Goal: Obtain resource: Download file/media

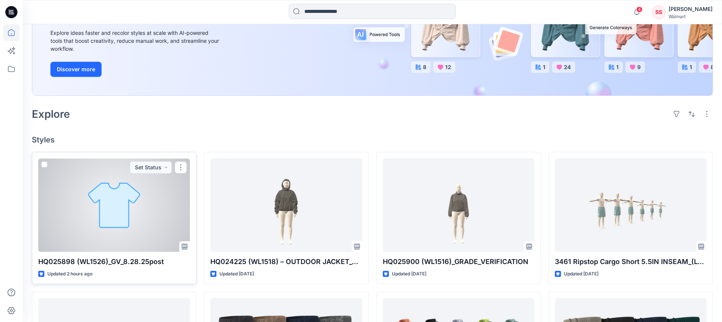
scroll to position [130, 0]
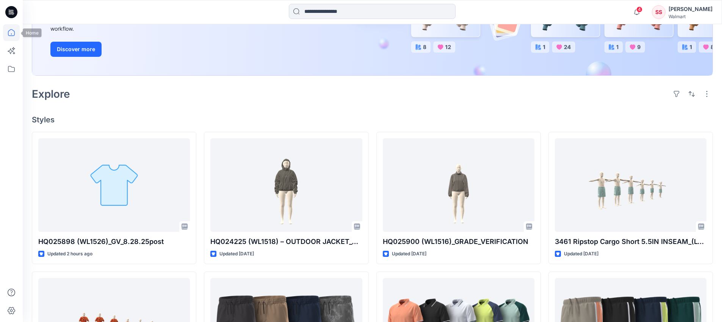
click at [7, 35] on icon at bounding box center [11, 32] width 17 height 17
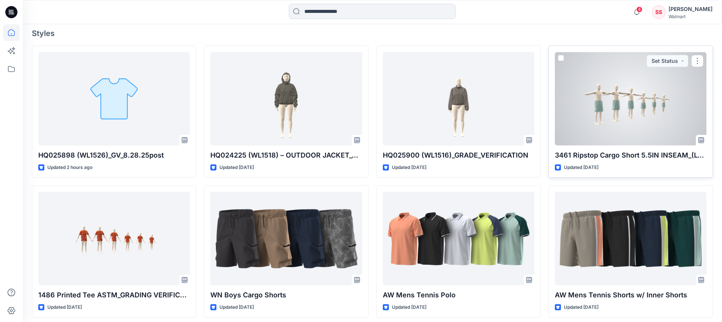
scroll to position [271, 0]
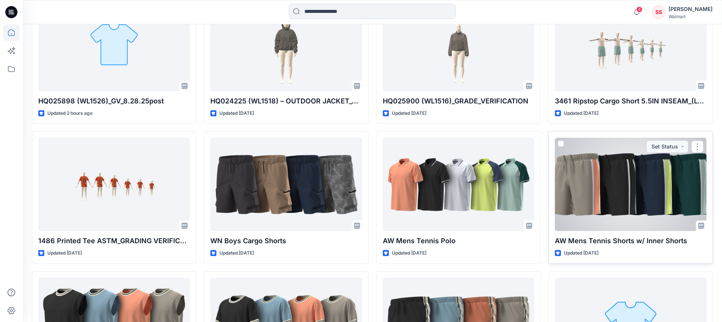
click at [603, 195] on div at bounding box center [631, 185] width 152 height 94
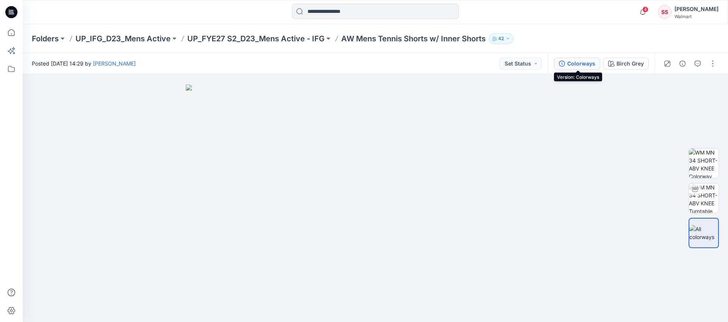
click at [590, 62] on div "Colorways" at bounding box center [581, 63] width 28 height 8
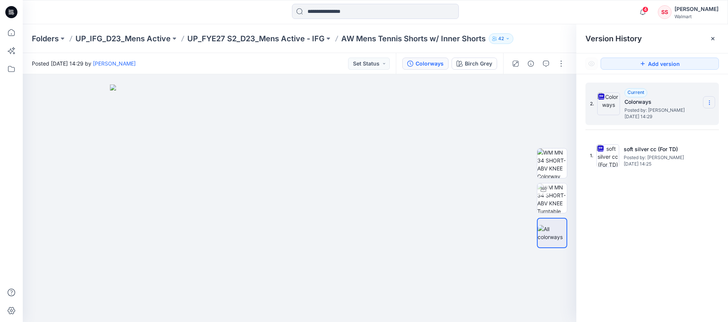
click at [708, 100] on icon at bounding box center [709, 103] width 6 height 6
click at [684, 118] on span "Download Source BW File" at bounding box center [670, 117] width 63 height 9
click at [14, 30] on icon at bounding box center [11, 32] width 17 height 17
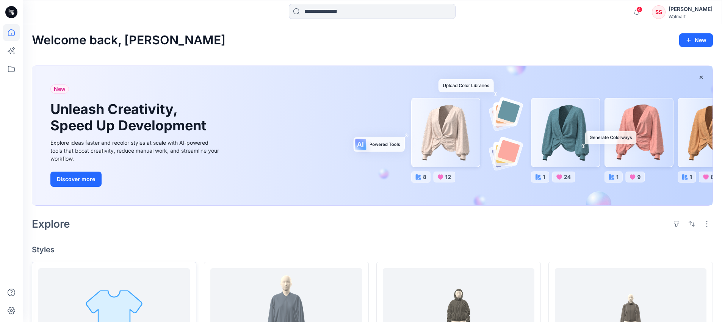
scroll to position [141, 0]
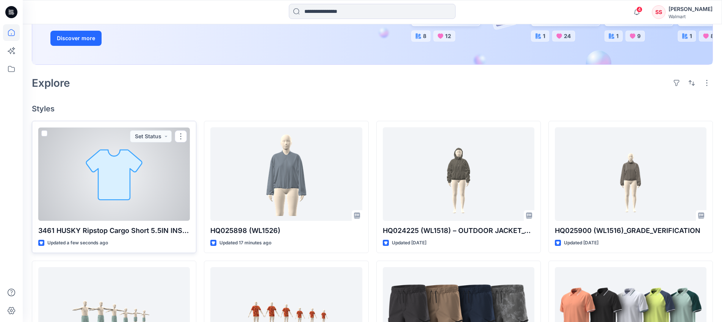
click at [102, 172] on div at bounding box center [114, 174] width 152 height 94
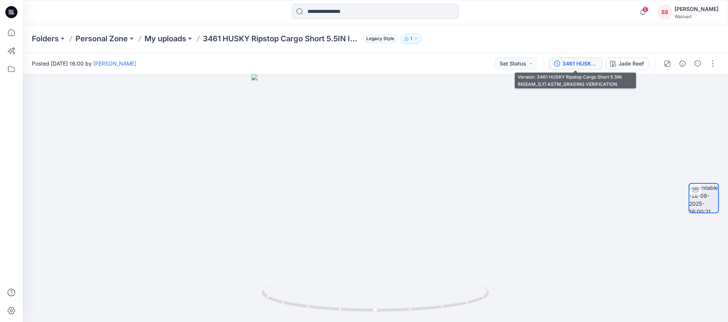
click at [579, 63] on div "3461 HUSKY Ripstop Cargo Short 5.5IN INSEAM_(LY) ASTM_GRADING VERIFICATION" at bounding box center [579, 63] width 35 height 8
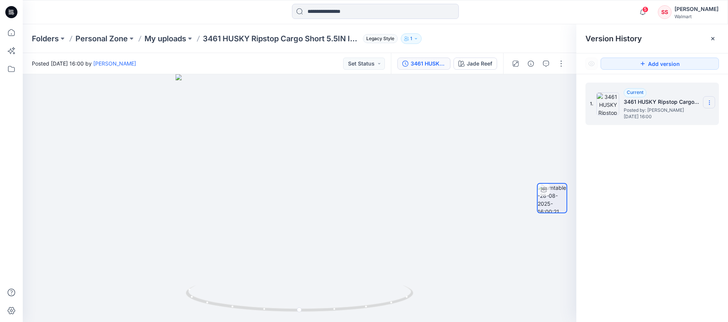
click at [709, 103] on icon at bounding box center [709, 103] width 6 height 6
click at [653, 177] on div "1. Current 3461 HUSKY Ripstop Cargo Short 5.5IN INSEAM_(LY) ASTM_GRADING VERIFI…" at bounding box center [652, 203] width 152 height 259
click at [484, 68] on button "Jade Reef" at bounding box center [475, 64] width 44 height 12
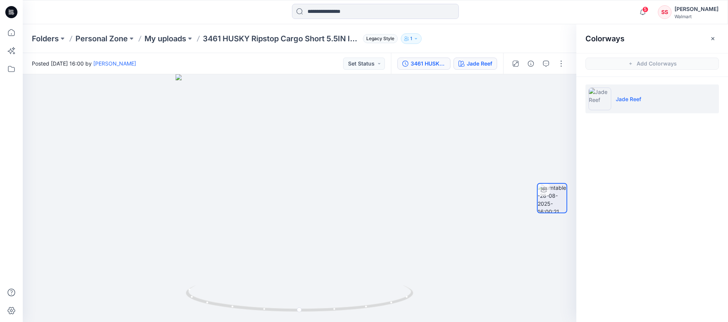
click at [415, 68] on button "3461 HUSKY Ripstop Cargo Short 5.5IN INSEAM_(LY) ASTM_GRADING VERIFICATION" at bounding box center [423, 64] width 53 height 12
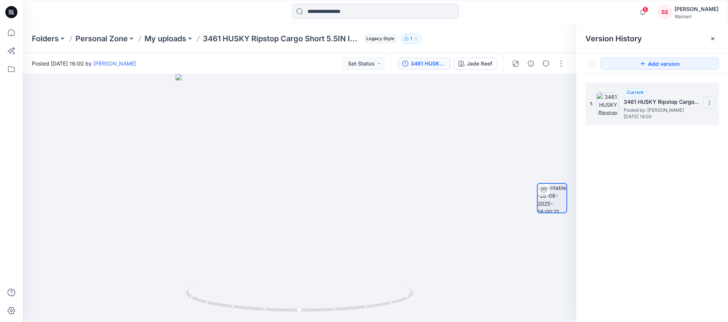
click at [705, 103] on section at bounding box center [709, 102] width 12 height 12
click at [675, 170] on div "1. Current 3461 HUSKY Ripstop Cargo Short 5.5IN INSEAM_(LY) ASTM_GRADING VERIFI…" at bounding box center [652, 203] width 152 height 259
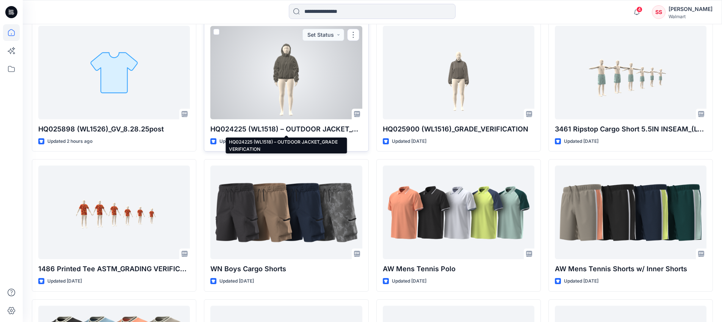
scroll to position [256, 0]
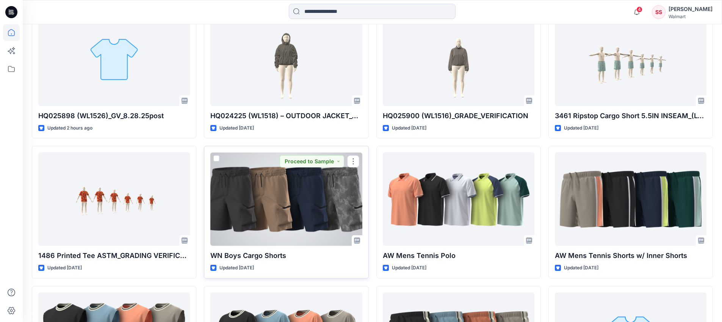
click at [274, 210] on div at bounding box center [286, 199] width 152 height 94
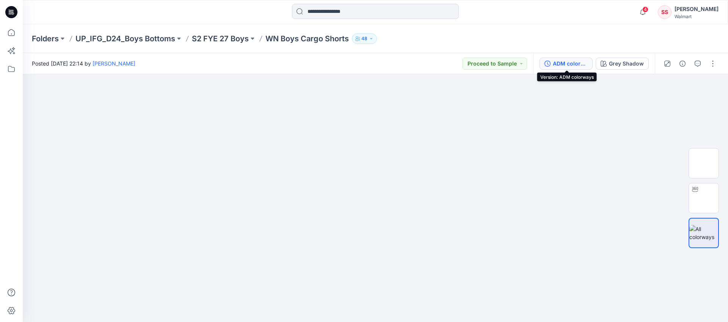
click at [573, 64] on div "ADM colorways" at bounding box center [570, 63] width 35 height 8
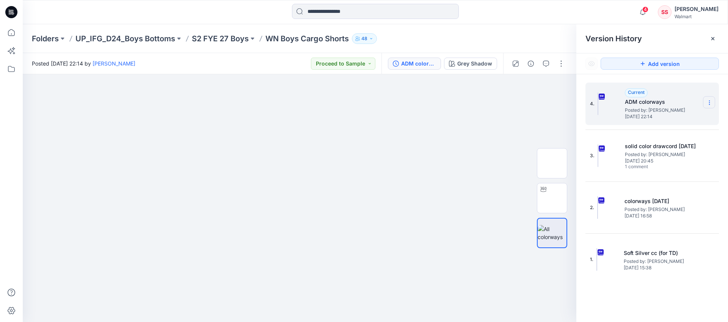
click at [708, 101] on icon at bounding box center [709, 103] width 6 height 6
click at [674, 114] on span "Download Source BW File" at bounding box center [670, 117] width 63 height 9
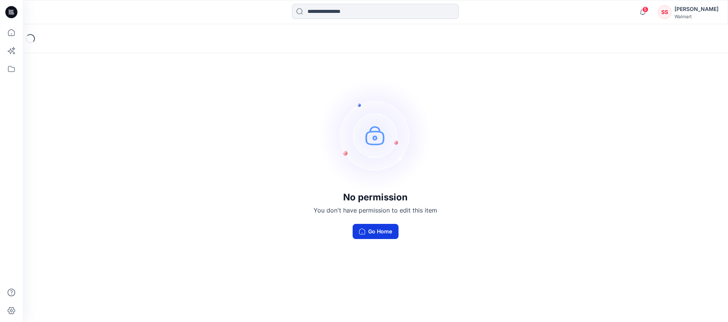
click at [369, 230] on button "Go Home" at bounding box center [375, 231] width 46 height 15
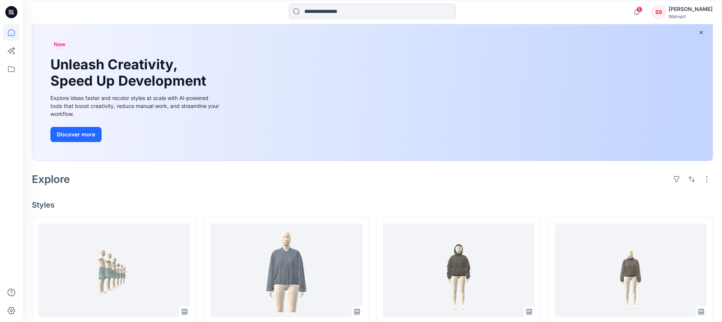
scroll to position [103, 0]
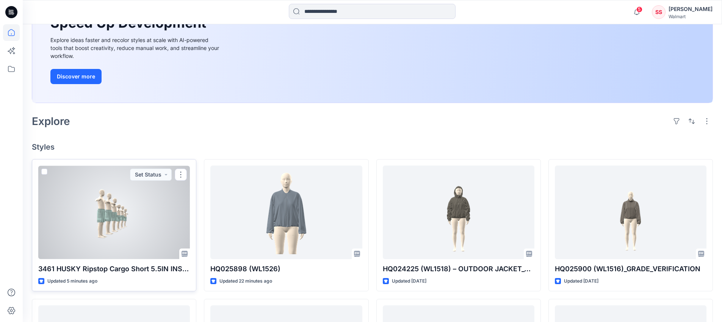
click at [115, 210] on div at bounding box center [114, 213] width 152 height 94
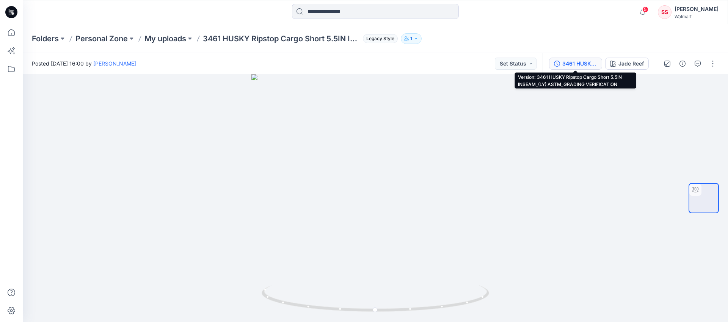
click at [574, 63] on div "3461 HUSKY Ripstop Cargo Short 5.5IN INSEAM_(LY) ASTM_GRADING VERIFICATION" at bounding box center [579, 63] width 35 height 8
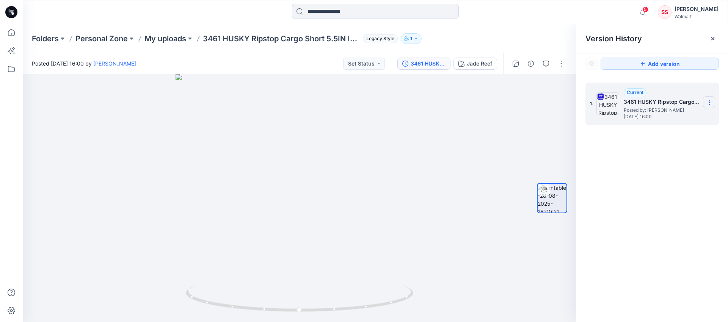
click at [708, 102] on icon at bounding box center [709, 103] width 6 height 6
click at [677, 116] on span "Download Source BW File" at bounding box center [670, 117] width 63 height 9
click at [713, 37] on icon at bounding box center [712, 38] width 3 height 3
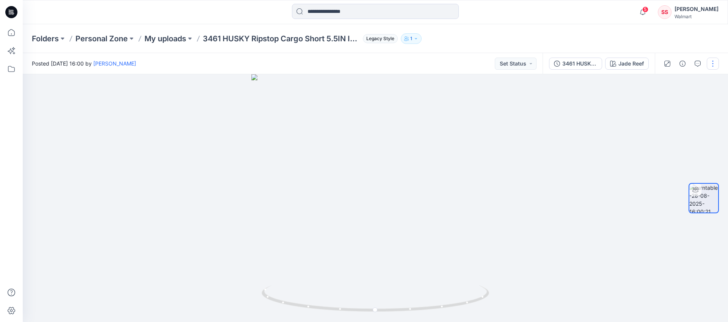
click at [713, 62] on button "button" at bounding box center [712, 64] width 12 height 12
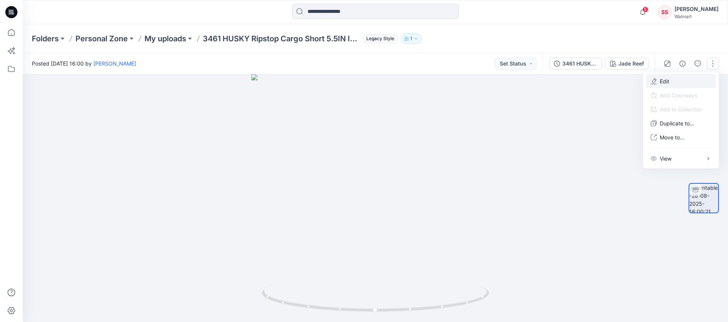
click at [662, 82] on p "Edit" at bounding box center [663, 81] width 9 height 8
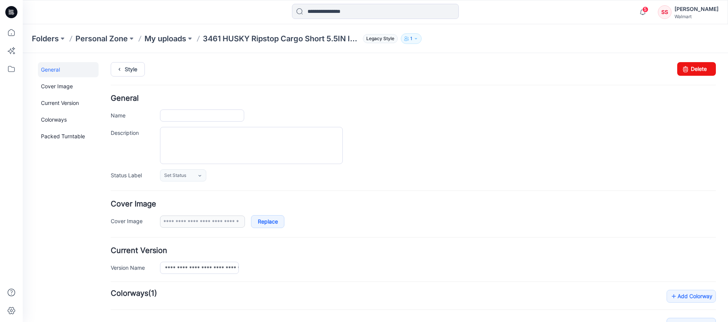
type input "**********"
type input "*********"
type input "**********"
click at [695, 68] on link "Delete" at bounding box center [696, 69] width 39 height 14
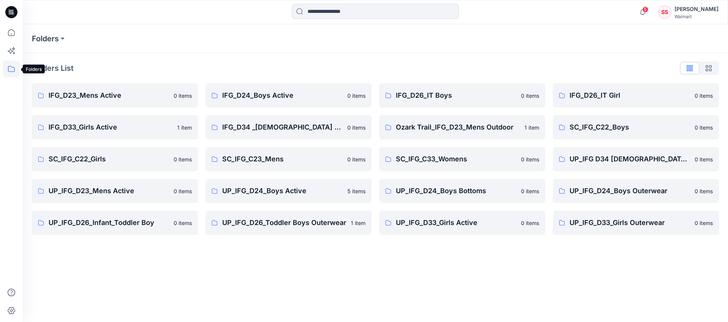
click at [11, 71] on icon at bounding box center [11, 69] width 7 height 6
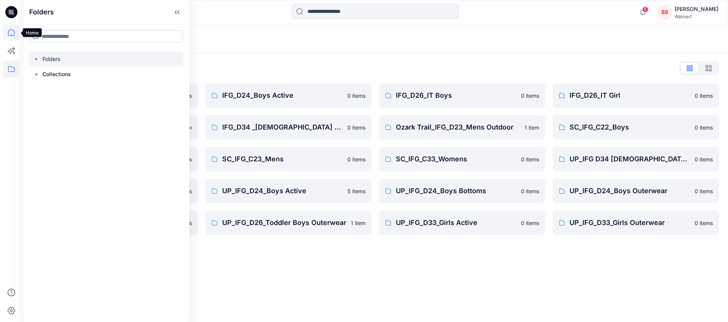
click at [8, 33] on icon at bounding box center [11, 32] width 7 height 7
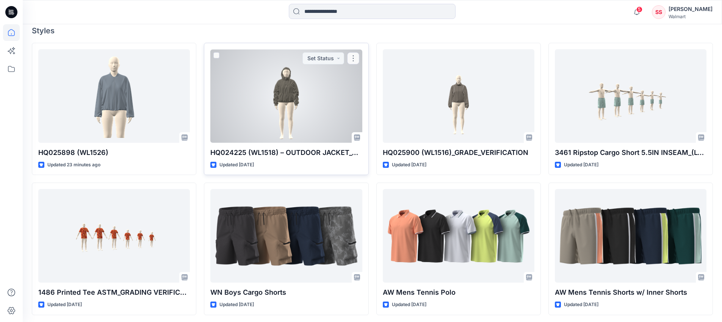
scroll to position [238, 0]
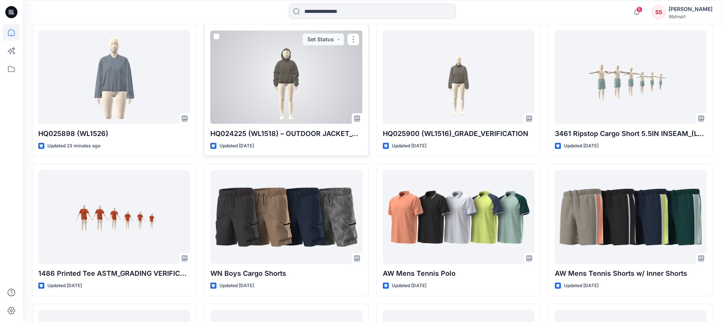
click at [286, 75] on div at bounding box center [286, 77] width 152 height 94
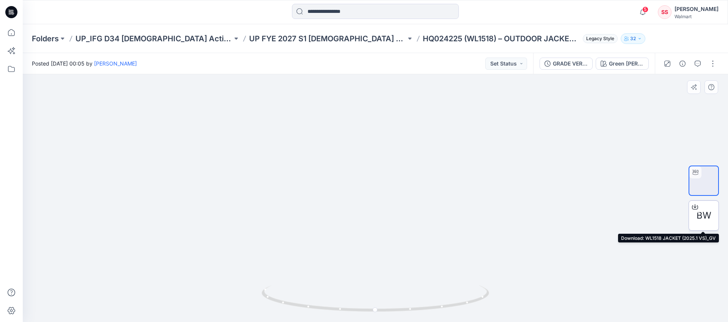
click at [693, 208] on icon at bounding box center [695, 207] width 6 height 6
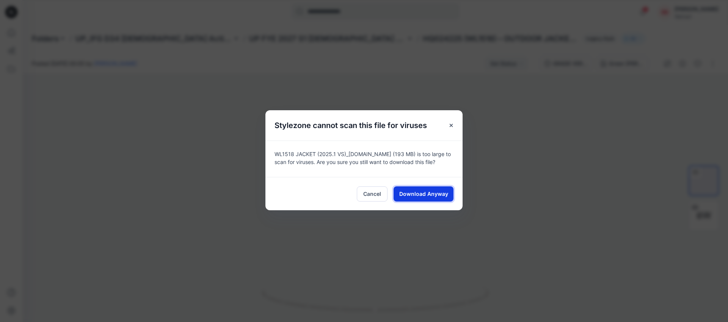
click at [438, 193] on span "Download Anyway" at bounding box center [423, 194] width 49 height 8
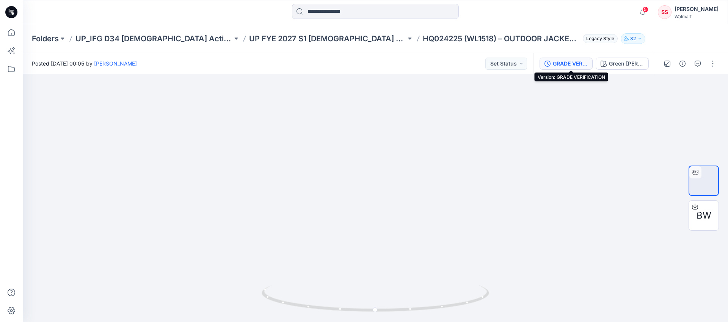
click at [579, 65] on div "GRADE VERIFICATION" at bounding box center [570, 63] width 35 height 8
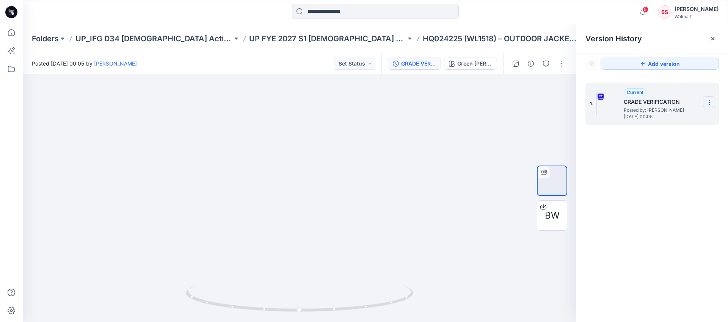
click at [711, 102] on icon at bounding box center [709, 103] width 6 height 6
click at [673, 190] on div "1. Current GRADE VERIFICATION Posted by: Leigh Lavange Tuesday, August 19, 2025…" at bounding box center [652, 203] width 152 height 259
click at [135, 36] on p "UP_IFG D34 Ladies Active" at bounding box center [153, 38] width 157 height 11
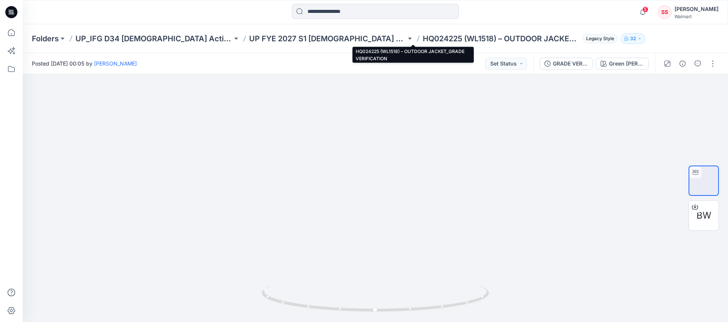
click at [423, 40] on p "HQ024225 (WL1518) – OUTDOOR JACKET_GRADE VERIFICATION" at bounding box center [501, 38] width 157 height 11
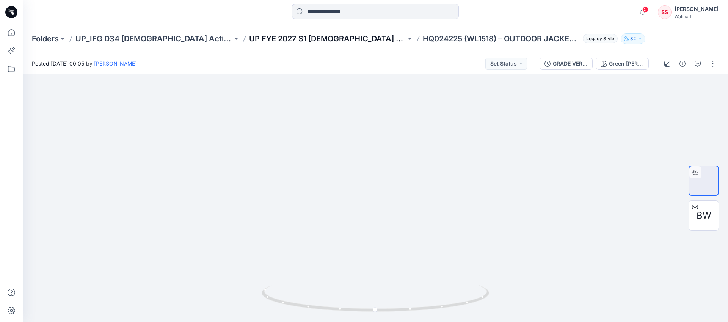
click at [273, 38] on p "UP FYE 2027 S1 LADIES ACTIVE IFG" at bounding box center [327, 38] width 157 height 11
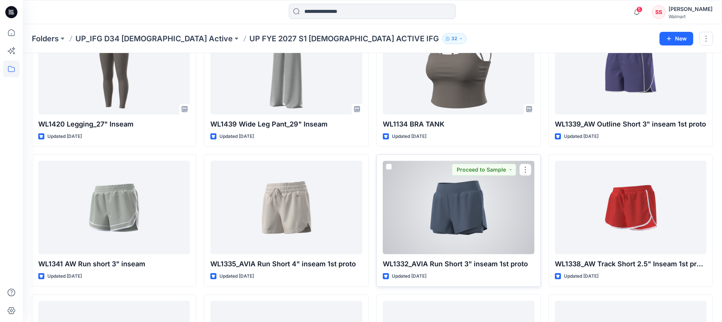
scroll to position [146, 0]
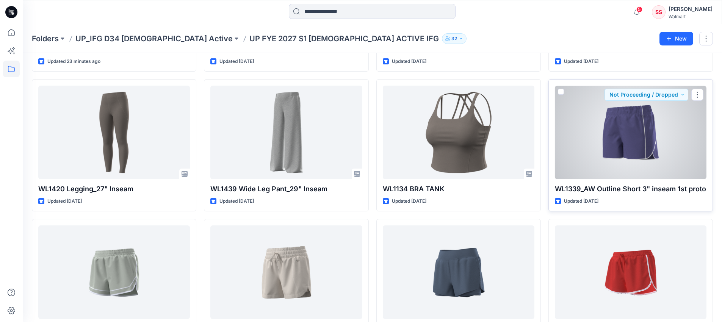
click at [648, 128] on div at bounding box center [631, 133] width 152 height 94
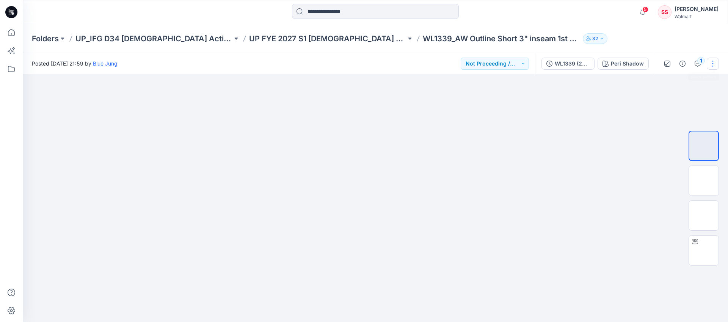
click at [714, 63] on button "button" at bounding box center [712, 64] width 12 height 12
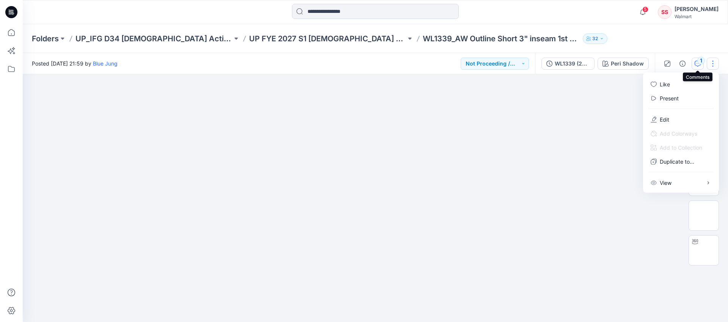
click at [699, 63] on div "1" at bounding box center [701, 61] width 8 height 8
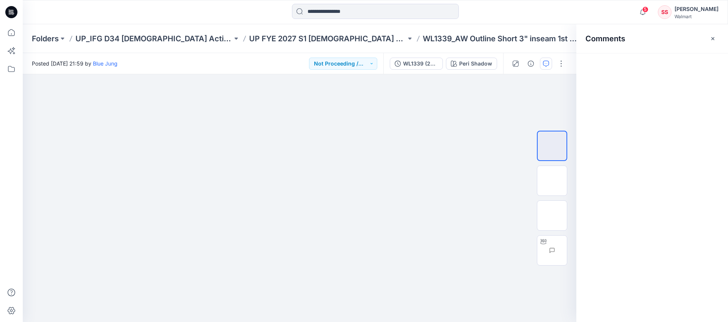
click at [697, 64] on div "Comments" at bounding box center [652, 173] width 152 height 298
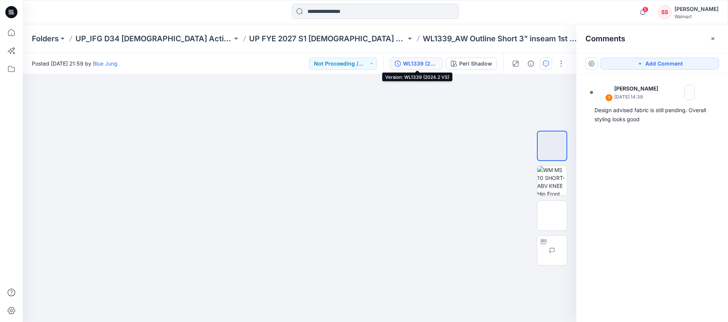
click at [415, 62] on div "WL1339 (2024.2 VS)" at bounding box center [420, 63] width 35 height 8
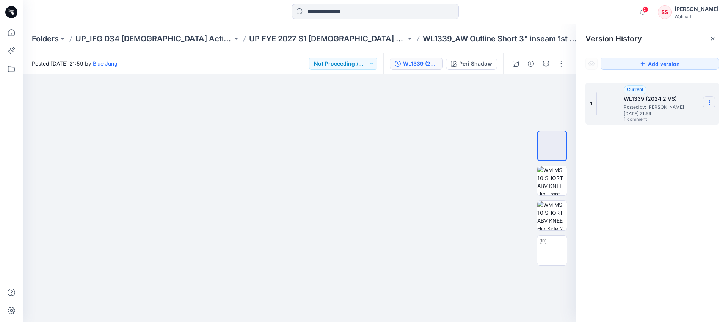
click at [709, 104] on icon at bounding box center [709, 104] width 0 height 0
click at [687, 177] on div "1. Current WL1339 (2024.2 VS) Posted by: Blue Jung Tuesday, March 04, 2025 21:5…" at bounding box center [652, 203] width 152 height 259
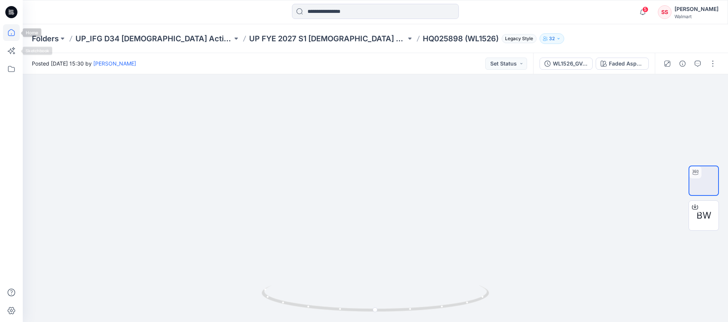
click at [8, 27] on icon at bounding box center [11, 32] width 17 height 17
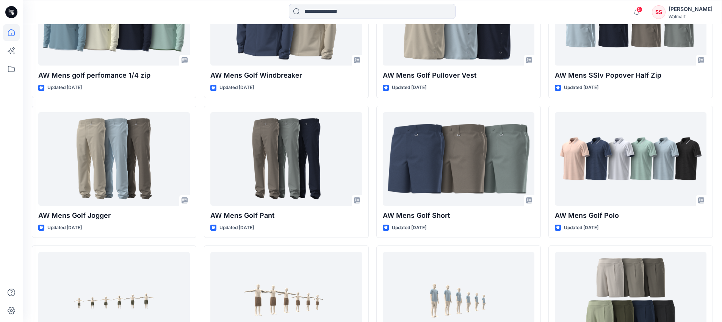
scroll to position [773, 0]
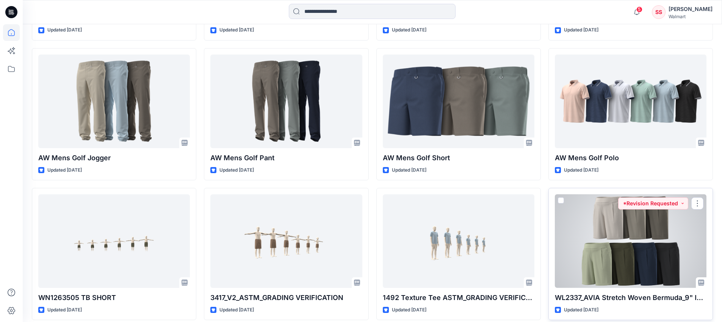
click at [623, 219] on div at bounding box center [631, 241] width 152 height 94
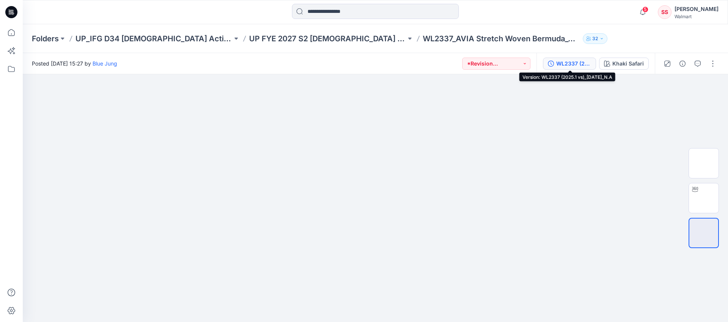
click at [579, 61] on div "WL2337 (2025.1 vs)_[DATE]_N.A" at bounding box center [573, 63] width 35 height 8
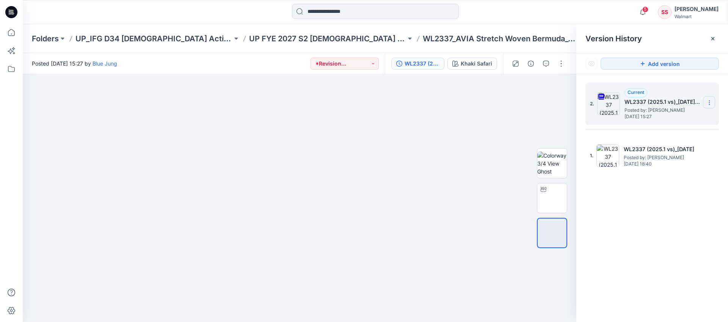
click at [711, 102] on icon at bounding box center [709, 103] width 6 height 6
click at [664, 122] on span "Download Source BW File" at bounding box center [670, 117] width 63 height 9
